Goal: Download file/media

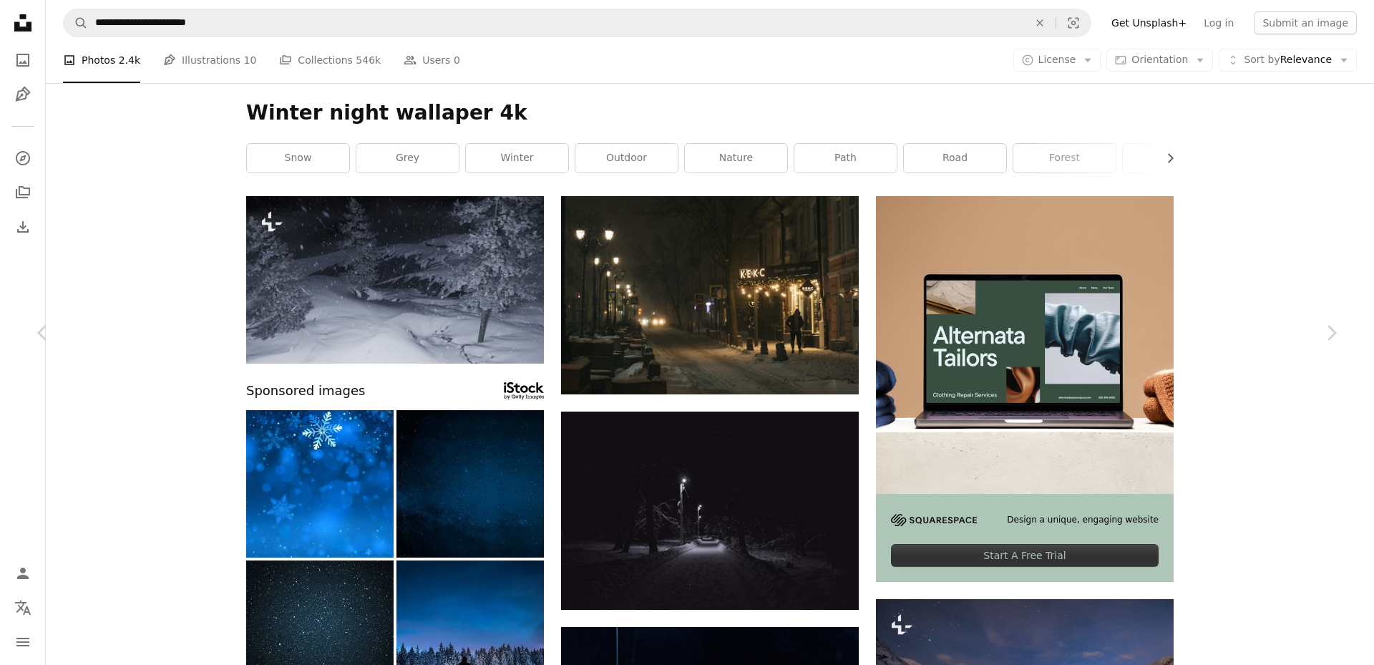
scroll to position [429, 0]
